Goal: Book appointment/travel/reservation

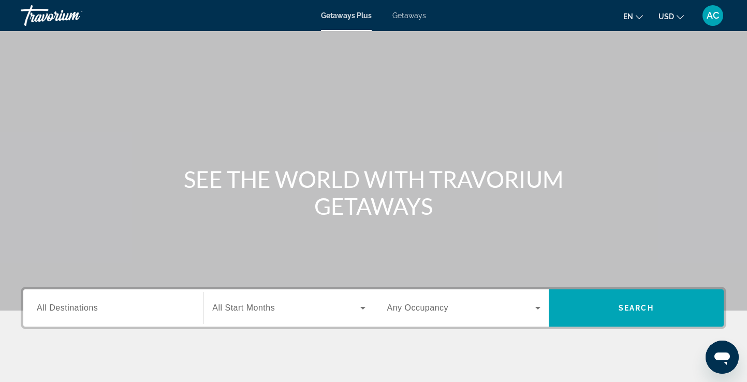
click at [164, 302] on input "Destination All Destinations" at bounding box center [113, 308] width 153 height 12
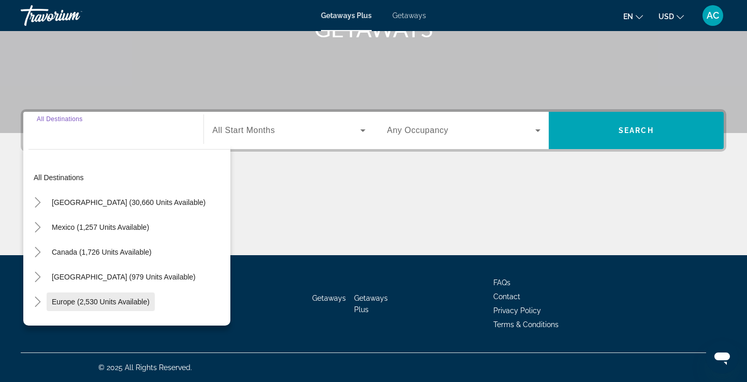
click at [83, 300] on span "Europe (2,530 units available)" at bounding box center [101, 302] width 98 height 8
type input "**********"
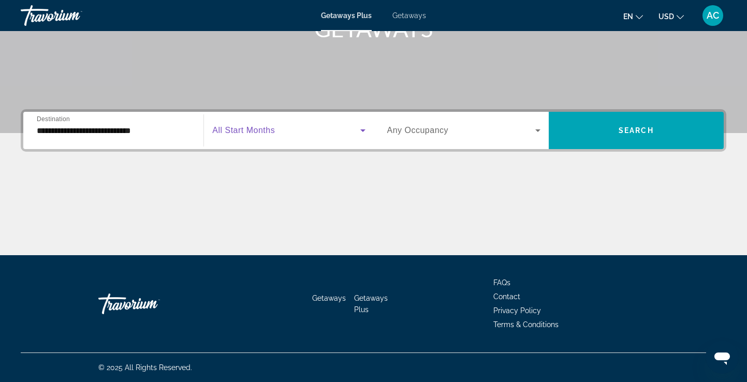
click at [363, 132] on icon "Search widget" at bounding box center [362, 130] width 5 height 3
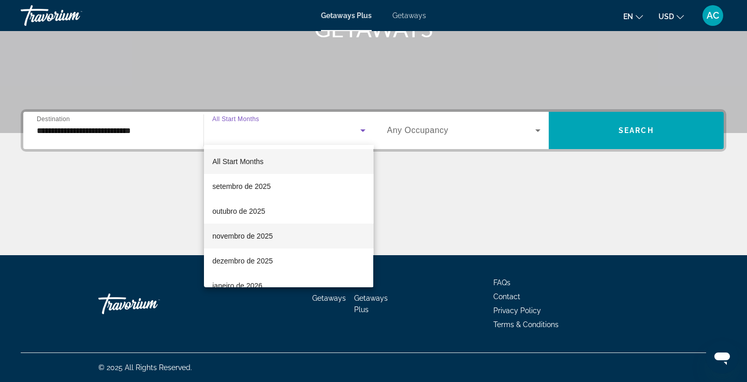
click at [240, 239] on span "novembro de 2025" at bounding box center [242, 236] width 61 height 12
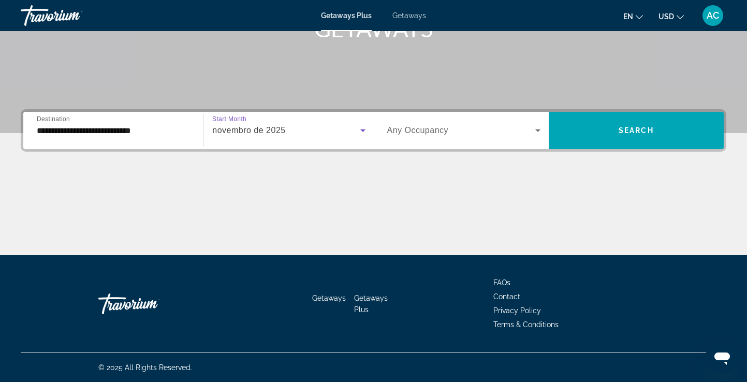
click at [538, 127] on icon "Search widget" at bounding box center [538, 130] width 12 height 12
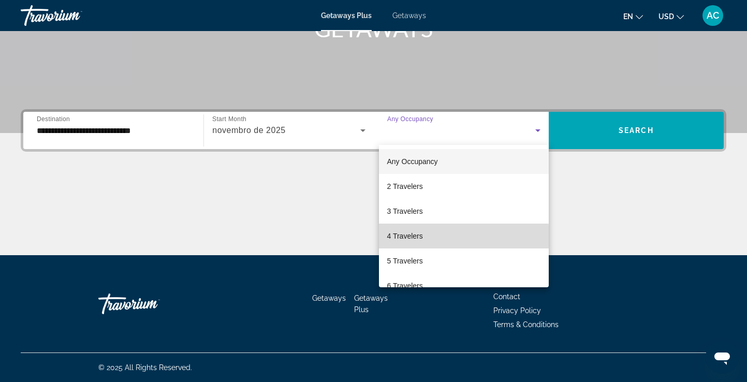
click at [418, 238] on span "4 Travelers" at bounding box center [405, 236] width 36 height 12
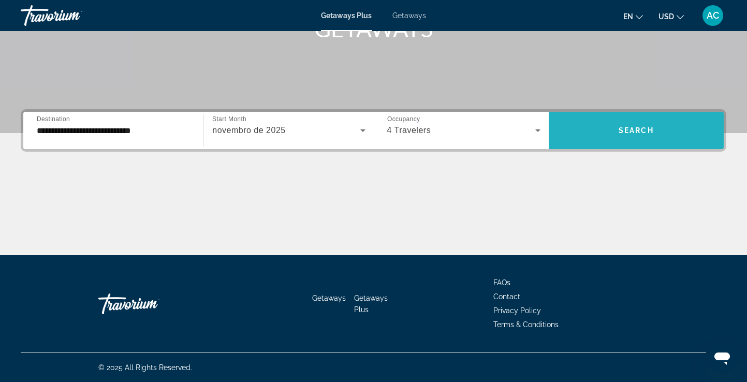
click at [635, 135] on span "Search widget" at bounding box center [636, 130] width 175 height 25
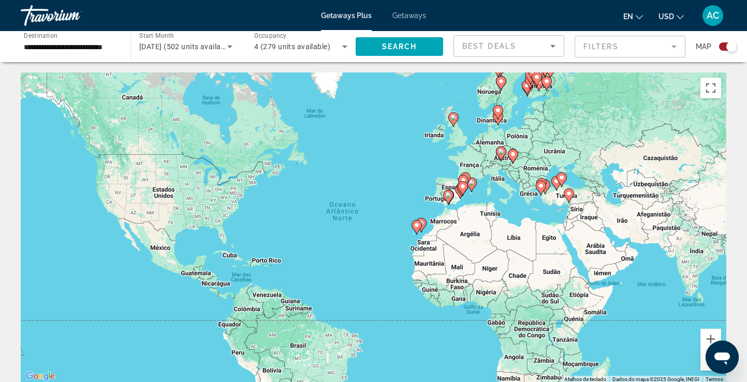
click at [724, 47] on div "Search widget" at bounding box center [728, 46] width 18 height 8
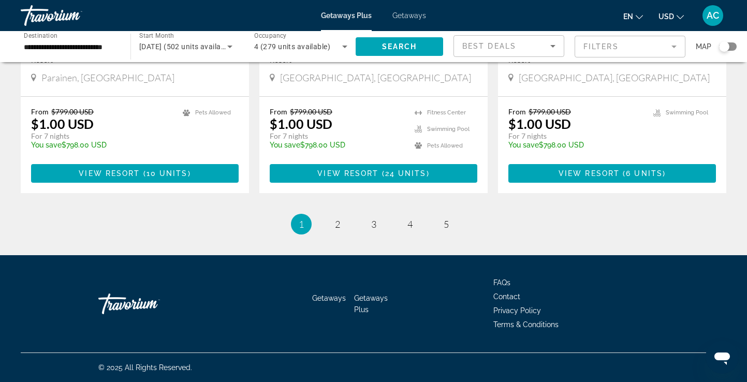
scroll to position [1309, 0]
click at [339, 226] on span "2" at bounding box center [337, 224] width 5 height 11
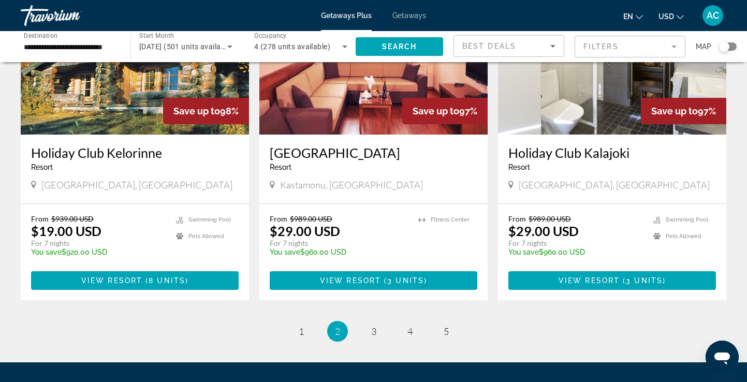
scroll to position [1214, 0]
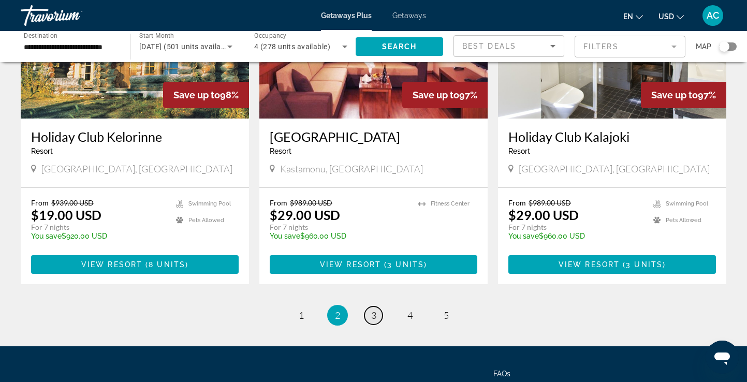
click at [379, 307] on link "page 3" at bounding box center [374, 316] width 18 height 18
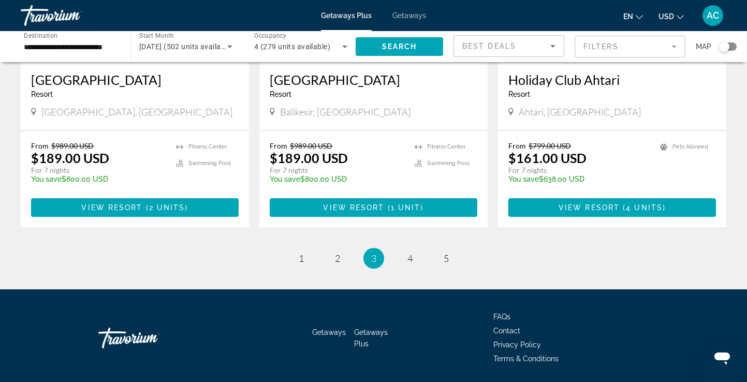
scroll to position [1294, 0]
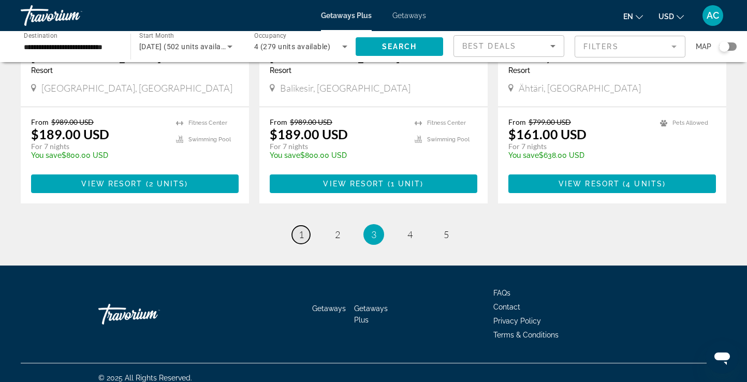
click at [296, 226] on link "page 1" at bounding box center [301, 235] width 18 height 18
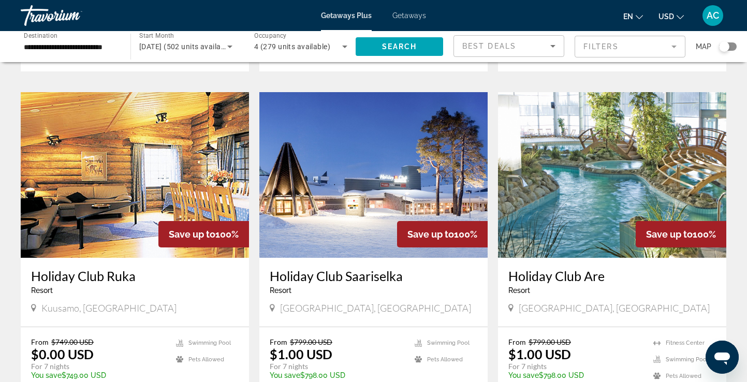
scroll to position [738, 0]
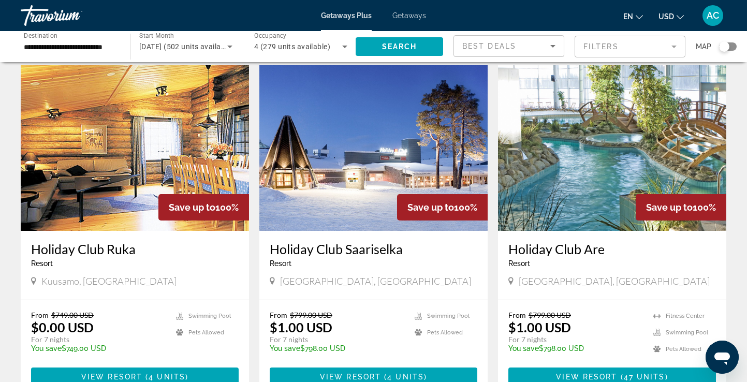
click at [593, 178] on img "Main content" at bounding box center [612, 148] width 228 height 166
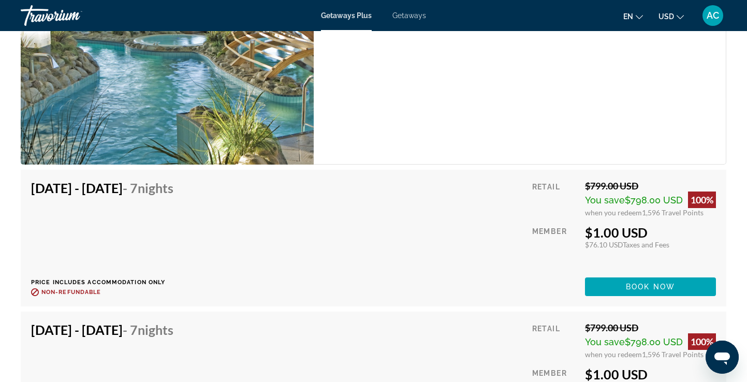
scroll to position [1860, 0]
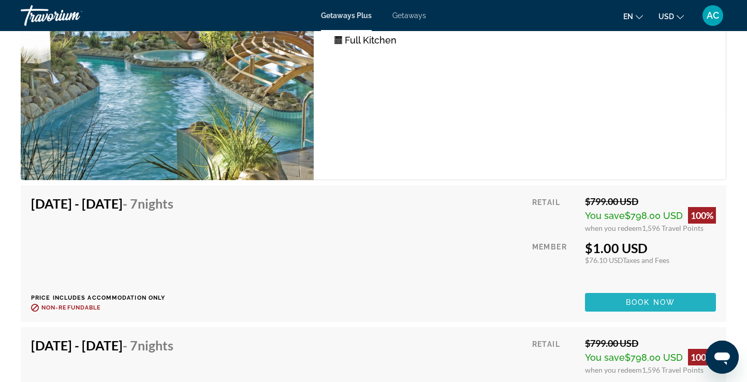
click at [657, 298] on span "Book now" at bounding box center [650, 302] width 49 height 8
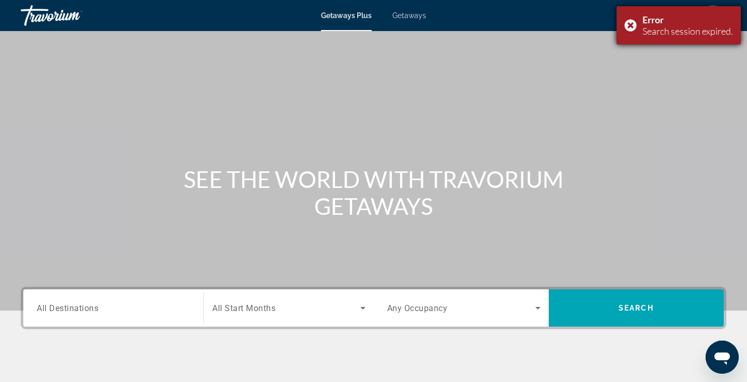
click at [630, 25] on div "Error Search session expired." at bounding box center [679, 25] width 124 height 38
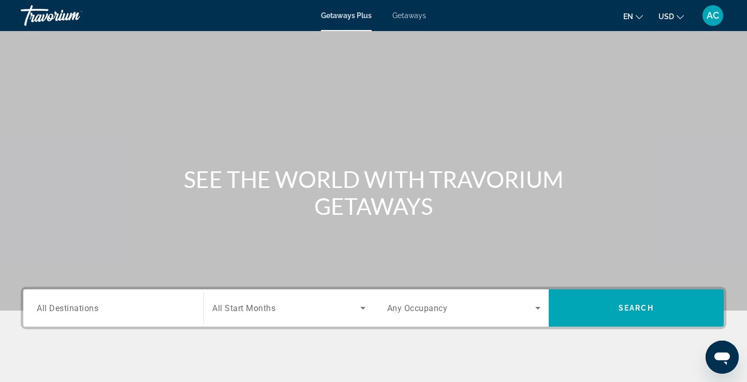
click at [131, 308] on input "Destination All Destinations" at bounding box center [113, 308] width 153 height 12
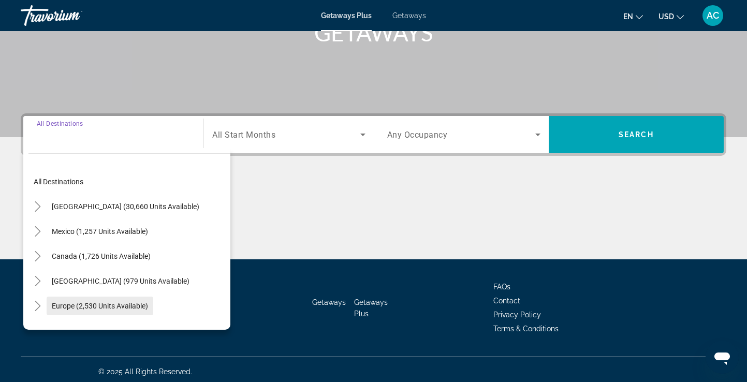
scroll to position [178, 0]
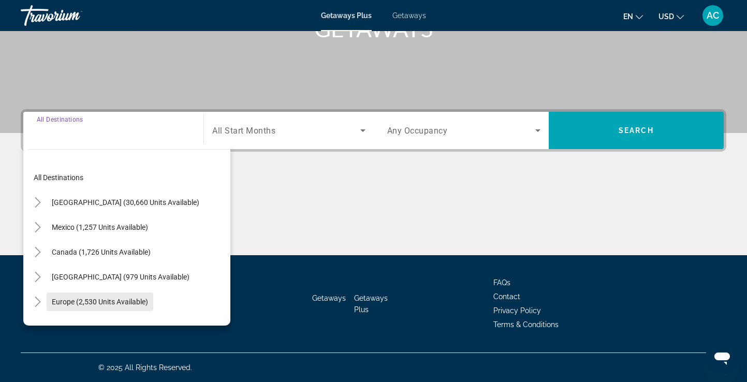
click at [120, 300] on span "Europe (2,530 units available)" at bounding box center [100, 302] width 96 height 8
type input "**********"
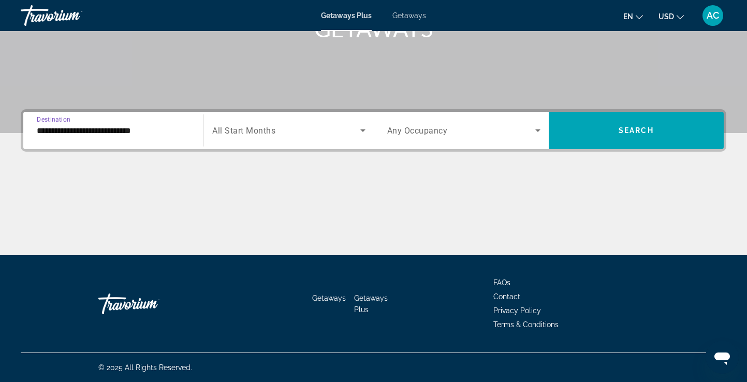
click at [305, 129] on span "Search widget" at bounding box center [286, 130] width 148 height 12
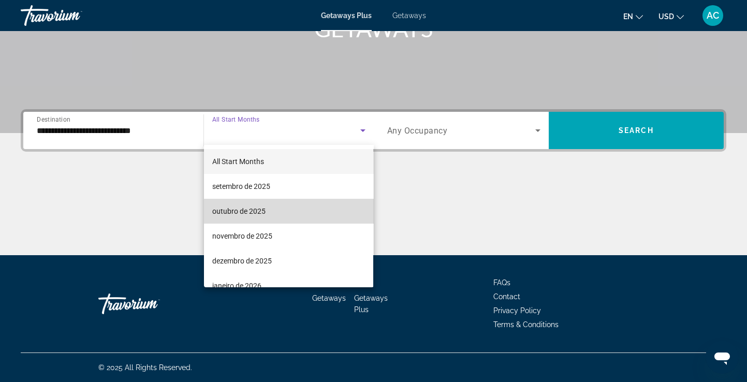
click at [249, 215] on span "outubro de 2025" at bounding box center [238, 211] width 53 height 12
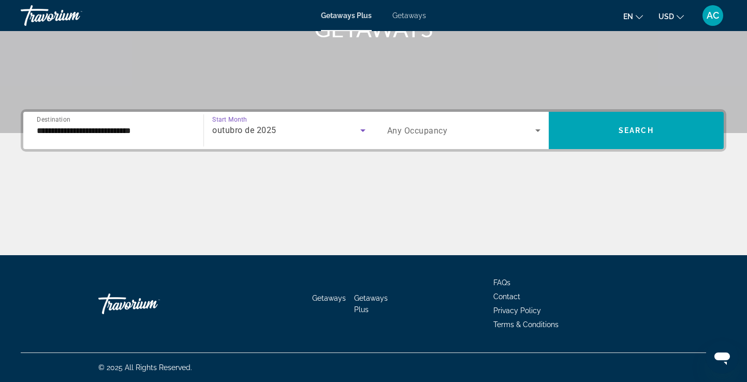
click at [539, 129] on icon "Search widget" at bounding box center [538, 130] width 12 height 12
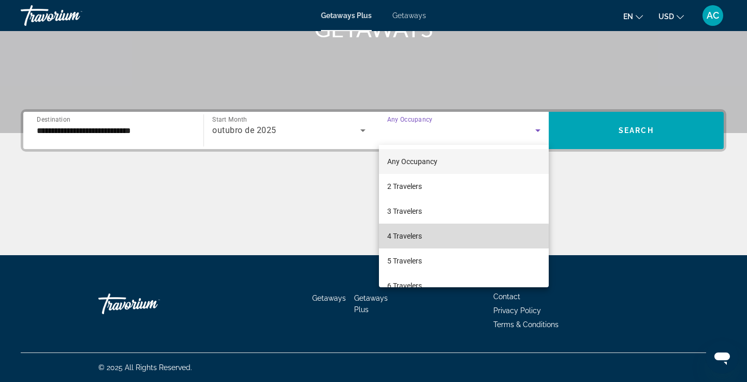
click at [429, 237] on mat-option "4 Travelers" at bounding box center [464, 236] width 170 height 25
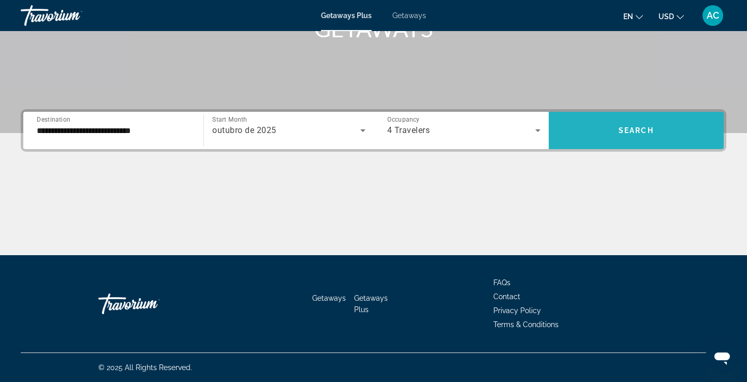
click at [678, 125] on span "Search widget" at bounding box center [636, 130] width 175 height 25
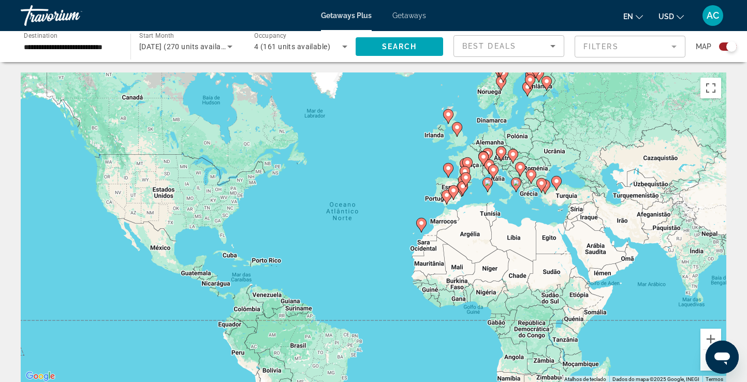
click at [723, 48] on div "Search widget" at bounding box center [728, 46] width 18 height 8
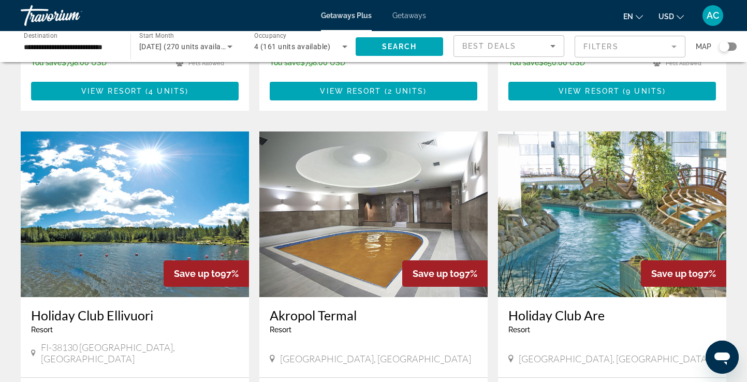
scroll to position [1050, 0]
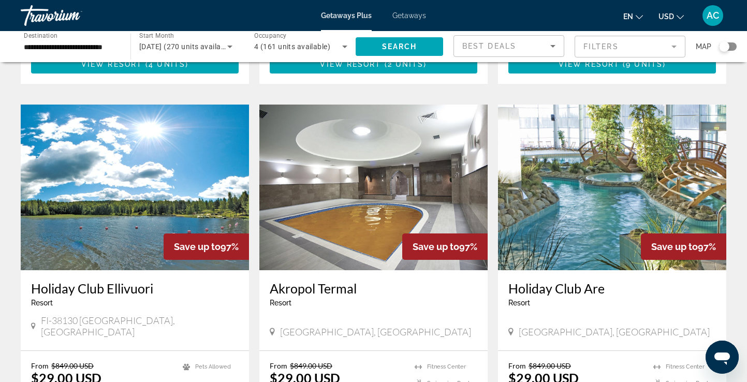
click at [599, 137] on img "Main content" at bounding box center [612, 188] width 228 height 166
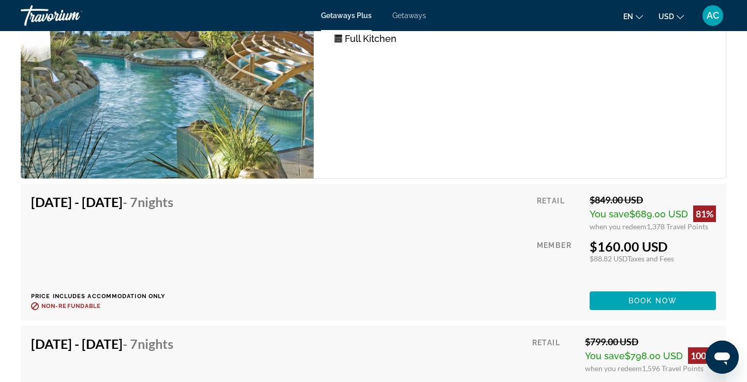
scroll to position [1878, 0]
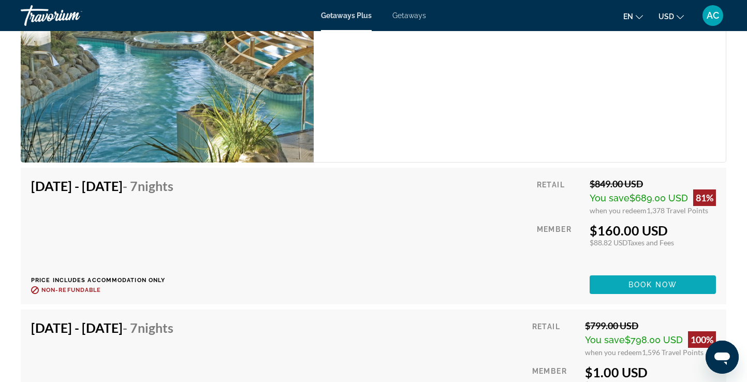
click at [644, 281] on span "Book now" at bounding box center [653, 285] width 49 height 8
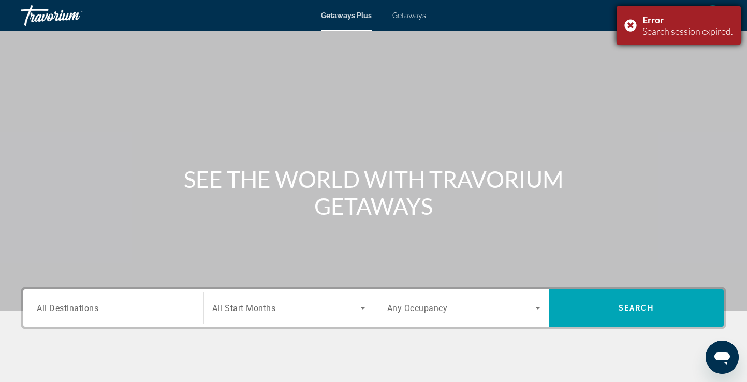
click at [631, 25] on div "Error Search session expired." at bounding box center [679, 25] width 124 height 38
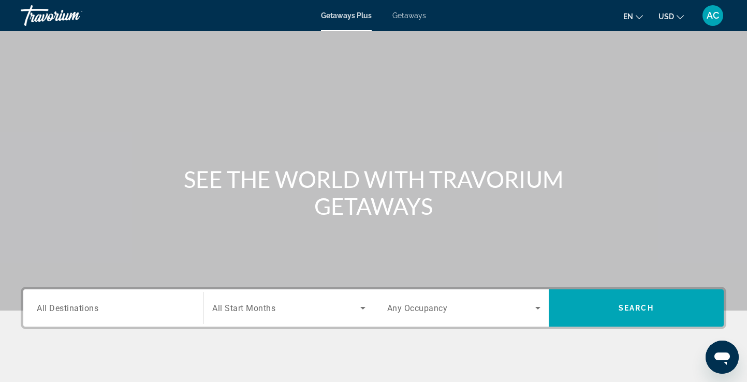
click at [144, 300] on div "Search widget" at bounding box center [113, 309] width 153 height 30
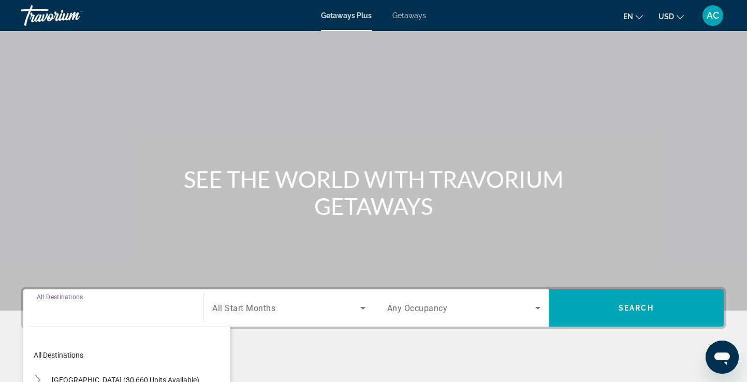
scroll to position [178, 0]
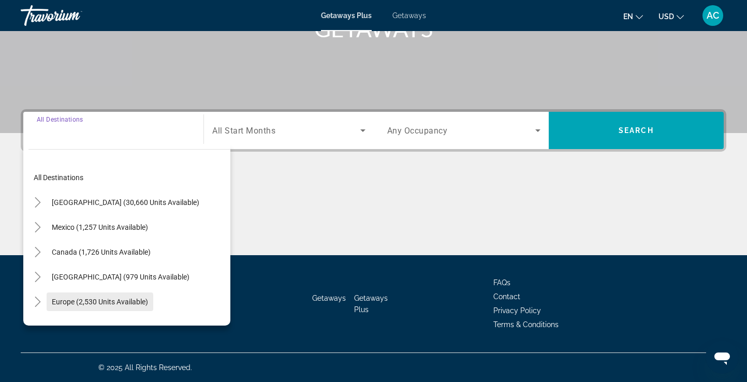
click at [123, 299] on span "Europe (2,530 units available)" at bounding box center [100, 302] width 96 height 8
type input "**********"
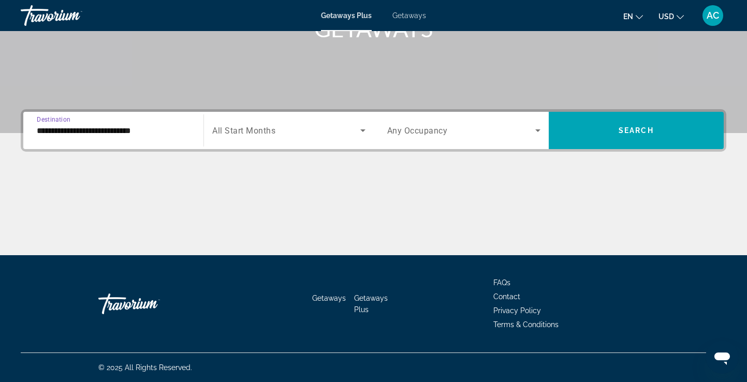
click at [305, 128] on span "Search widget" at bounding box center [286, 130] width 148 height 12
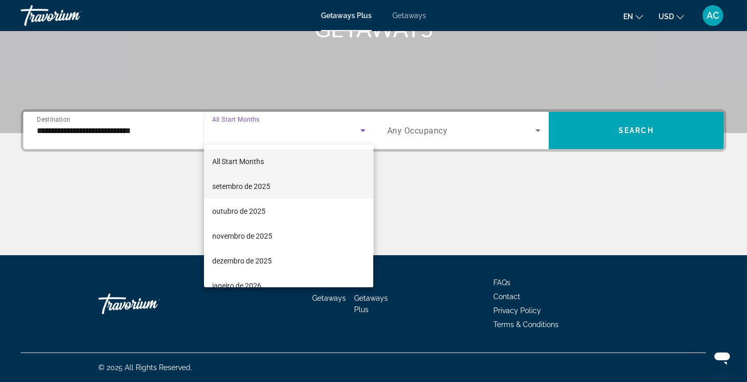
click at [262, 193] on mat-option "setembro de 2025" at bounding box center [288, 186] width 169 height 25
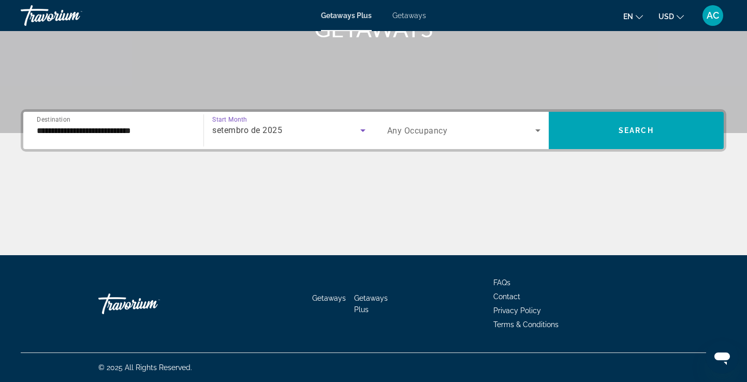
click at [537, 131] on icon "Search widget" at bounding box center [538, 130] width 12 height 12
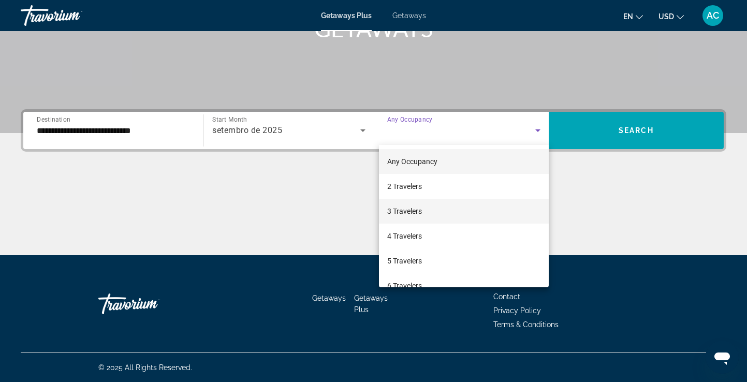
click at [434, 216] on mat-option "3 Travelers" at bounding box center [464, 211] width 170 height 25
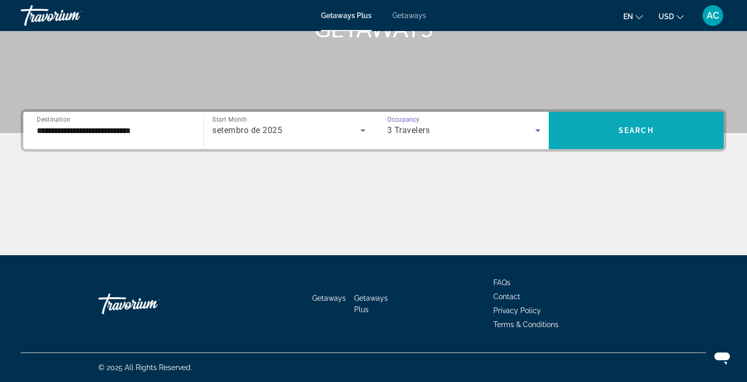
click at [666, 133] on span "Search widget" at bounding box center [636, 130] width 175 height 25
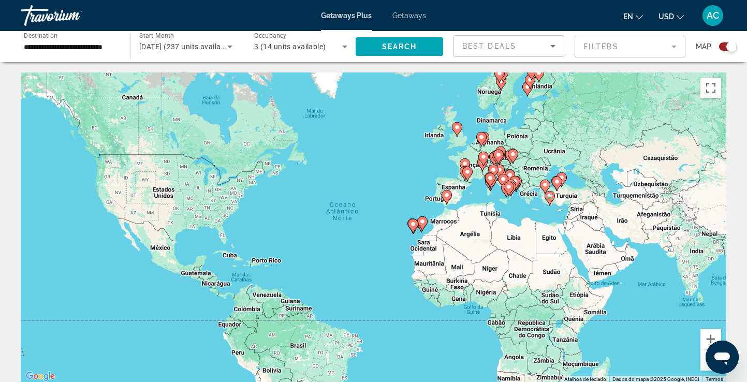
click at [723, 47] on div "Search widget" at bounding box center [728, 46] width 18 height 8
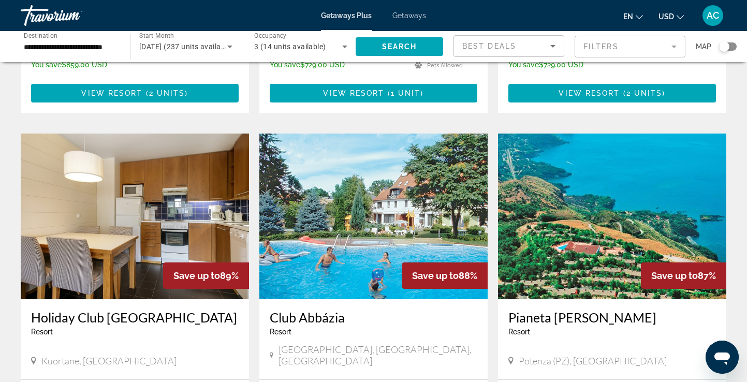
scroll to position [685, 0]
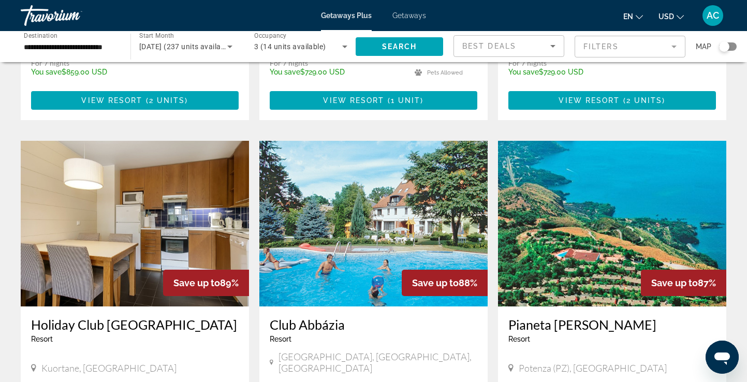
click at [579, 216] on img "Main content" at bounding box center [612, 224] width 228 height 166
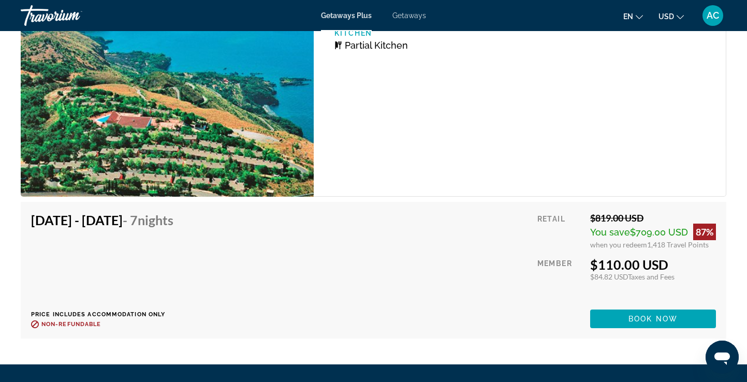
scroll to position [1855, 0]
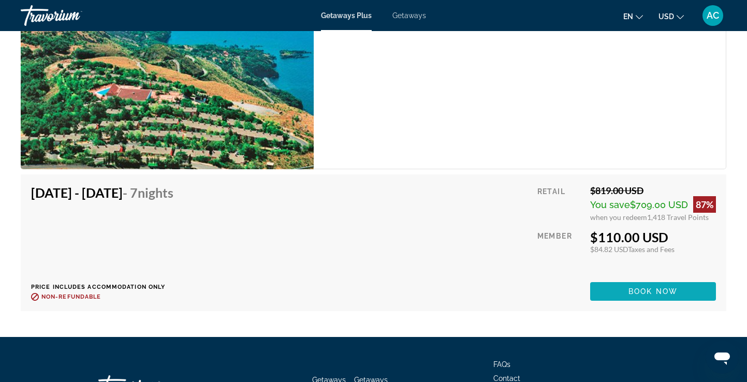
click at [640, 287] on span "Book now" at bounding box center [653, 291] width 49 height 8
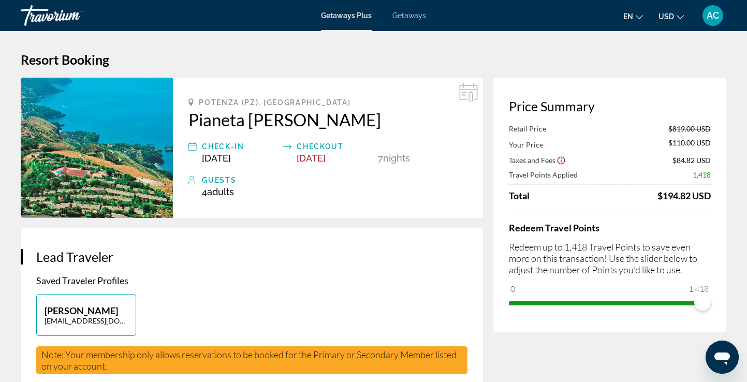
click at [676, 203] on div "Retail Price $819.00 USD Your Price $110.00 USD Taxes and Fees $84.82 USD Trave…" at bounding box center [610, 217] width 202 height 187
drag, startPoint x: 699, startPoint y: 302, endPoint x: 644, endPoint y: 307, distance: 55.1
click at [644, 307] on span "ngx-slider" at bounding box center [644, 302] width 17 height 17
drag, startPoint x: 649, startPoint y: 307, endPoint x: 734, endPoint y: 306, distance: 84.4
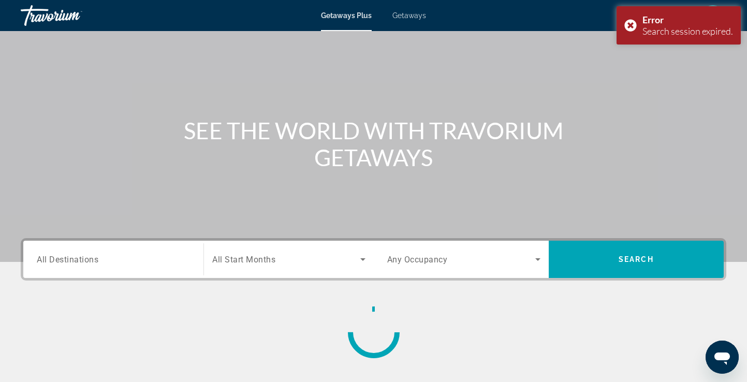
scroll to position [51, 0]
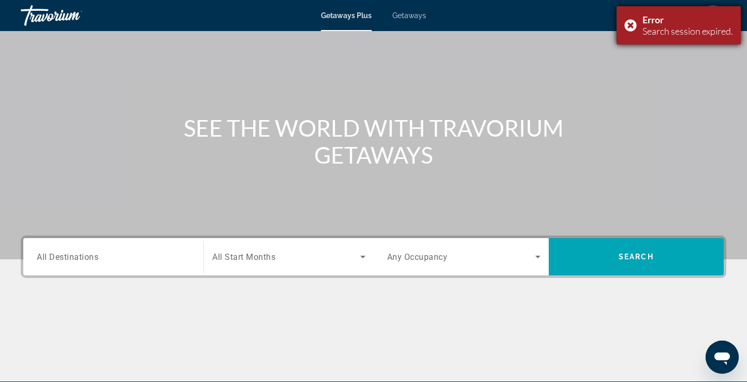
click at [630, 27] on div "Error Search session expired." at bounding box center [679, 25] width 124 height 38
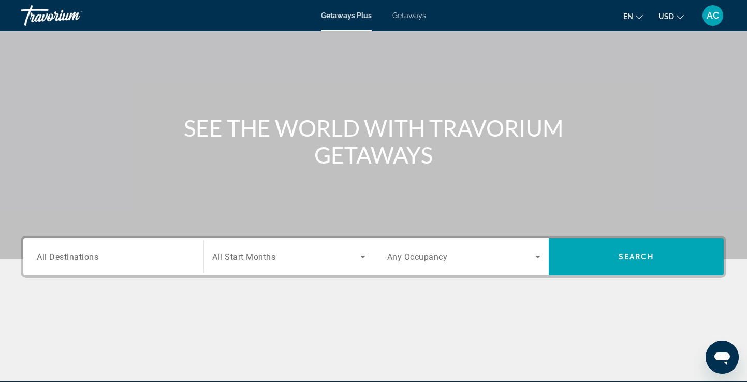
click at [112, 250] on div "Search widget" at bounding box center [113, 257] width 153 height 30
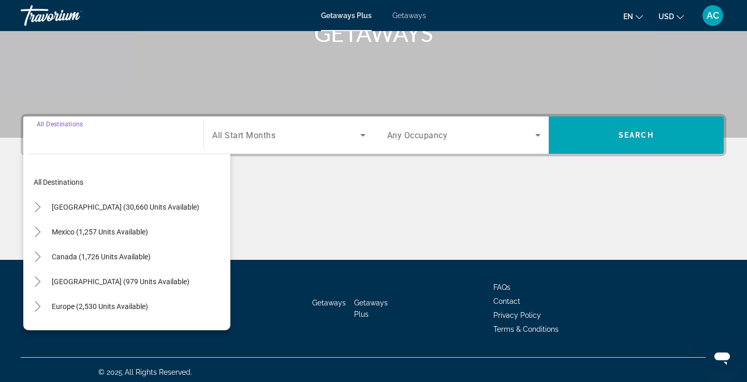
scroll to position [178, 0]
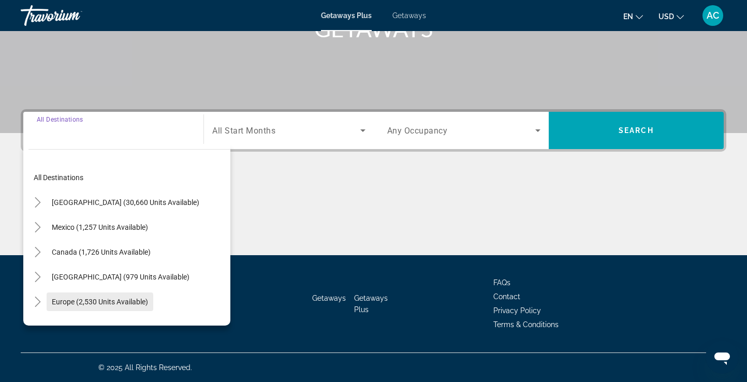
click at [96, 301] on span "Europe (2,530 units available)" at bounding box center [100, 302] width 96 height 8
type input "**********"
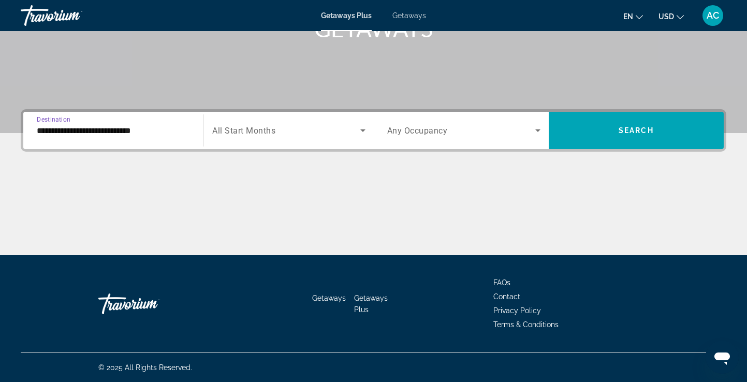
click at [365, 128] on icon "Search widget" at bounding box center [363, 130] width 12 height 12
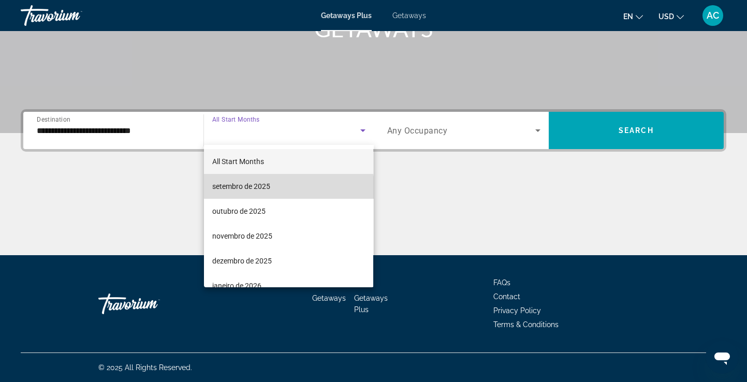
click at [280, 194] on mat-option "setembro de 2025" at bounding box center [288, 186] width 169 height 25
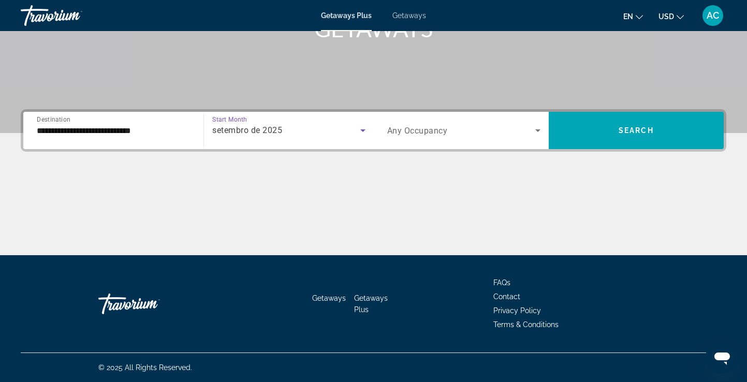
click at [537, 128] on icon "Search widget" at bounding box center [538, 130] width 12 height 12
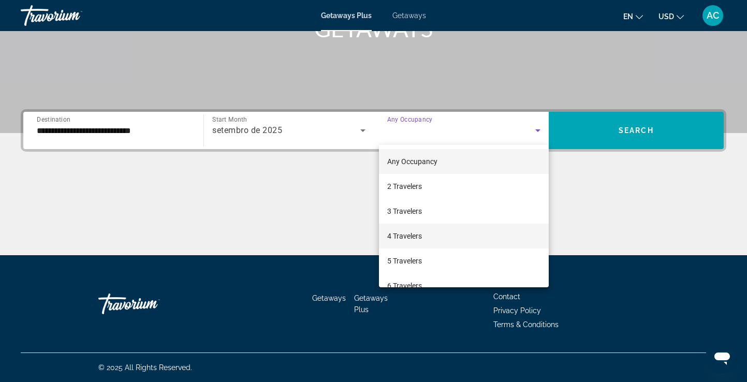
click at [422, 237] on span "4 Travelers" at bounding box center [404, 236] width 35 height 12
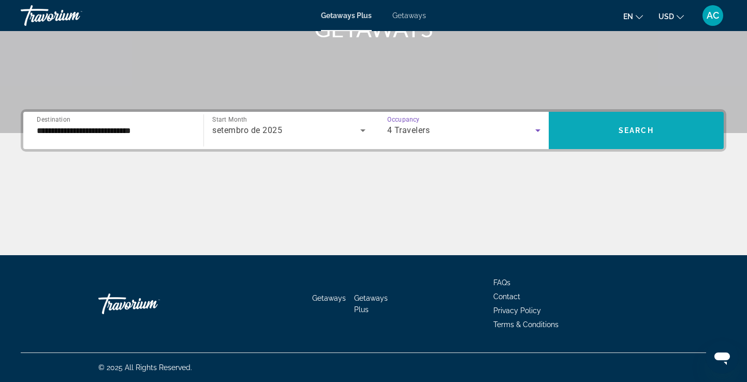
click at [618, 138] on span "Search widget" at bounding box center [636, 130] width 175 height 25
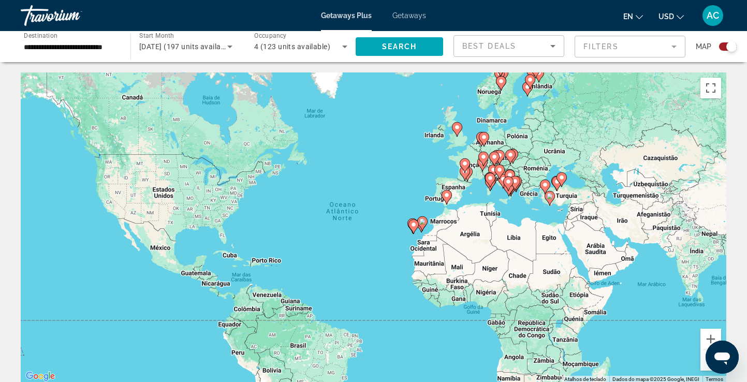
click at [722, 47] on div "Search widget" at bounding box center [728, 46] width 18 height 8
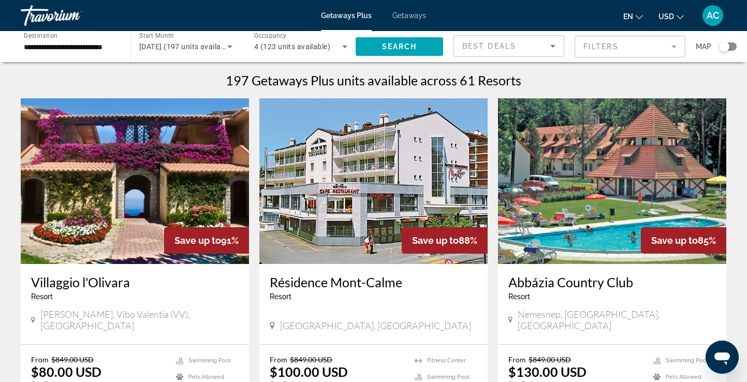
click at [171, 173] on img "Main content" at bounding box center [135, 181] width 228 height 166
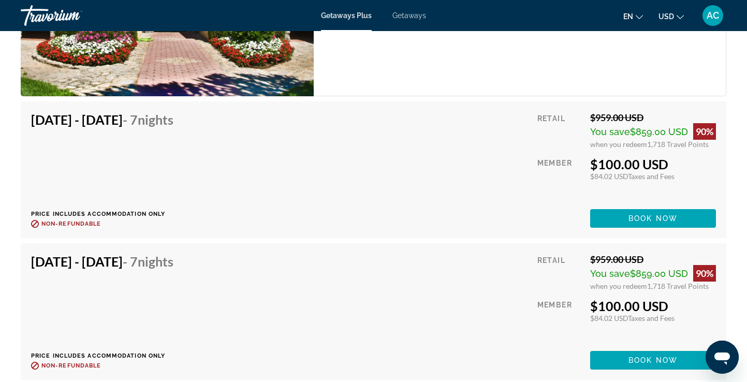
scroll to position [2096, 0]
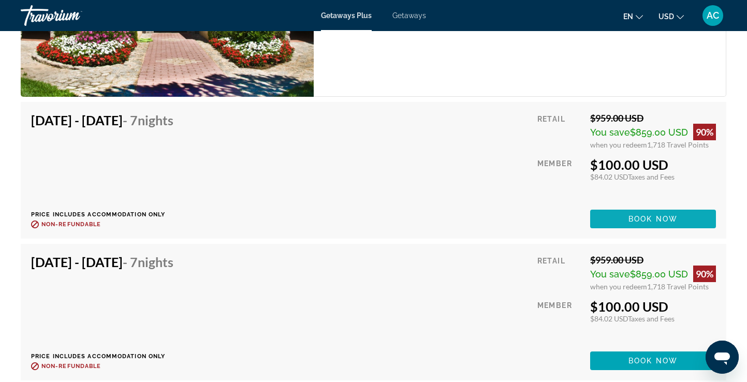
click at [648, 223] on span "Book now" at bounding box center [653, 219] width 49 height 8
